Goal: Use online tool/utility: Use online tool/utility

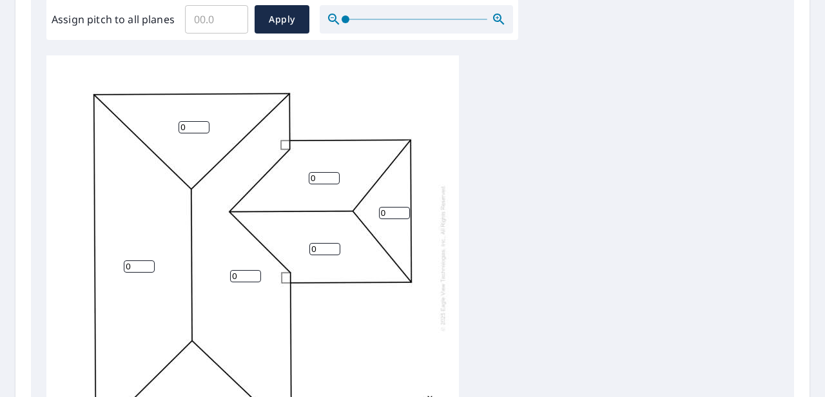
scroll to position [385, 0]
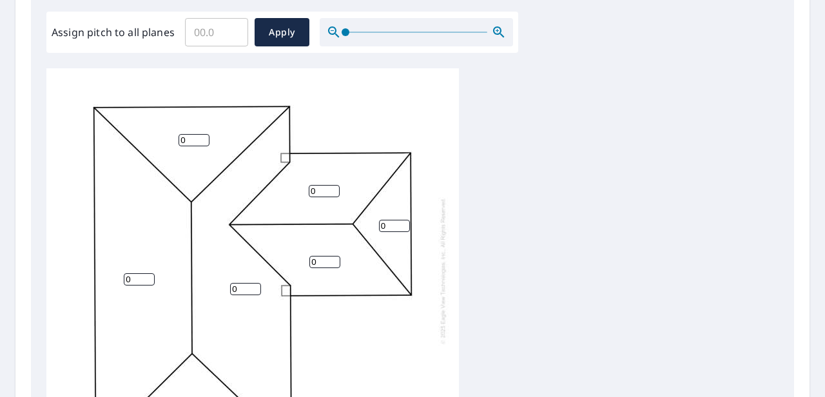
click at [215, 30] on input "Assign pitch to all planes" at bounding box center [216, 32] width 63 height 36
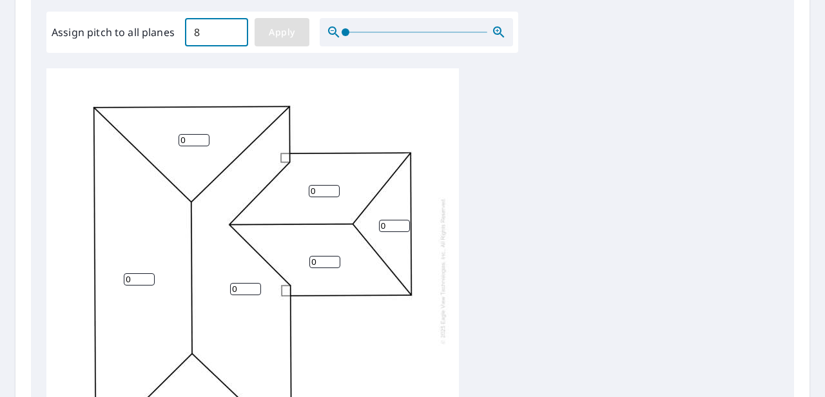
type input "8"
click at [280, 37] on span "Apply" at bounding box center [282, 32] width 34 height 16
type input "8"
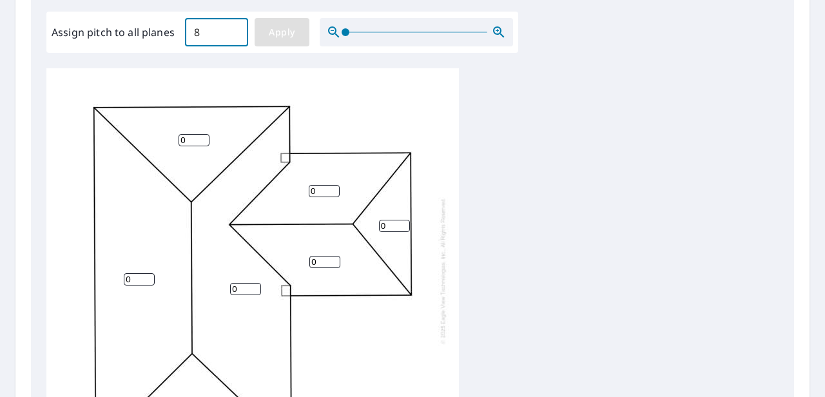
type input "8"
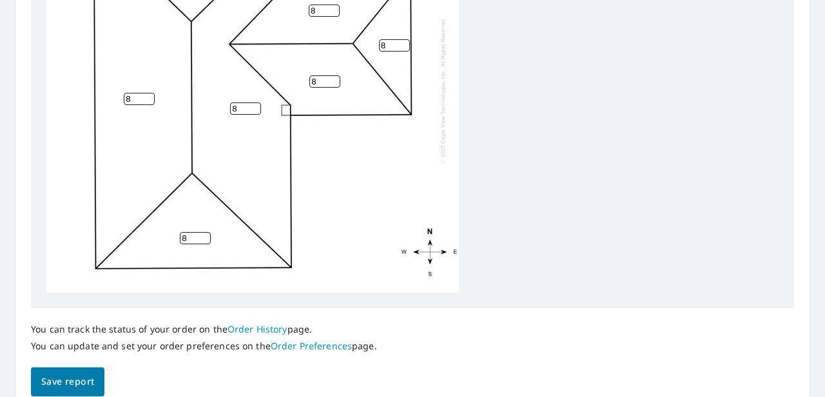
scroll to position [623, 0]
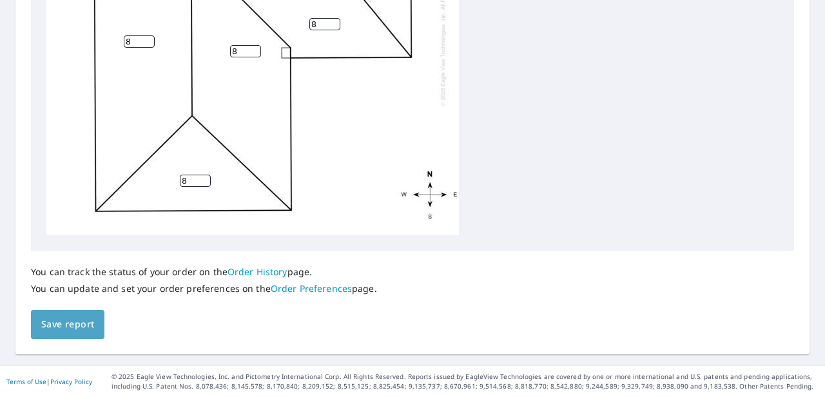
click at [64, 322] on span "Save report" at bounding box center [67, 325] width 53 height 16
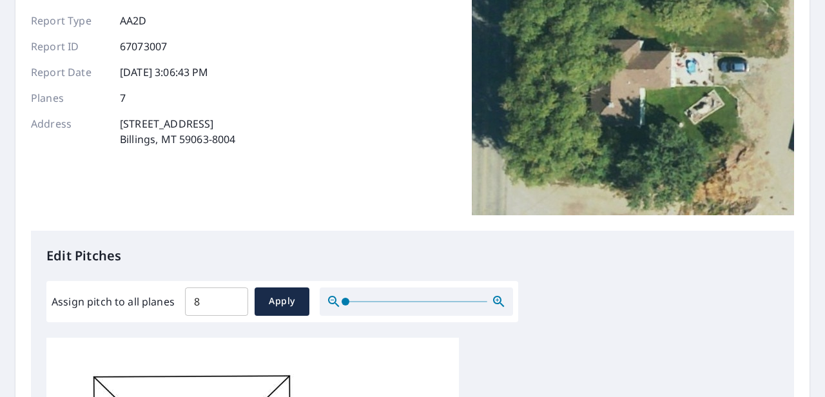
scroll to position [0, 0]
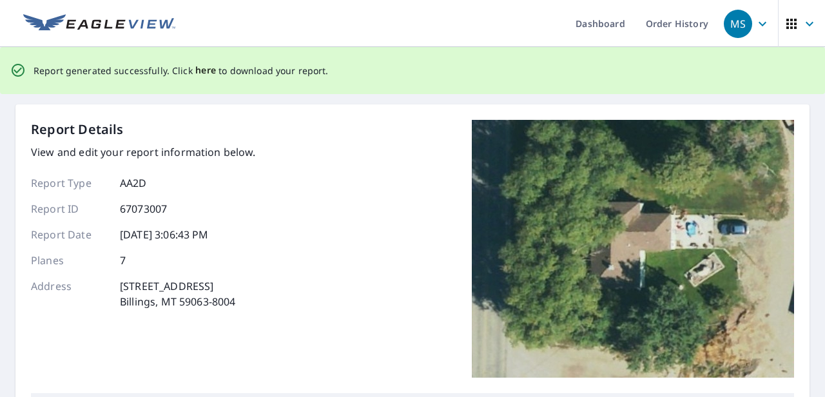
click at [199, 68] on span "here" at bounding box center [205, 71] width 21 height 16
